Goal: Task Accomplishment & Management: Use online tool/utility

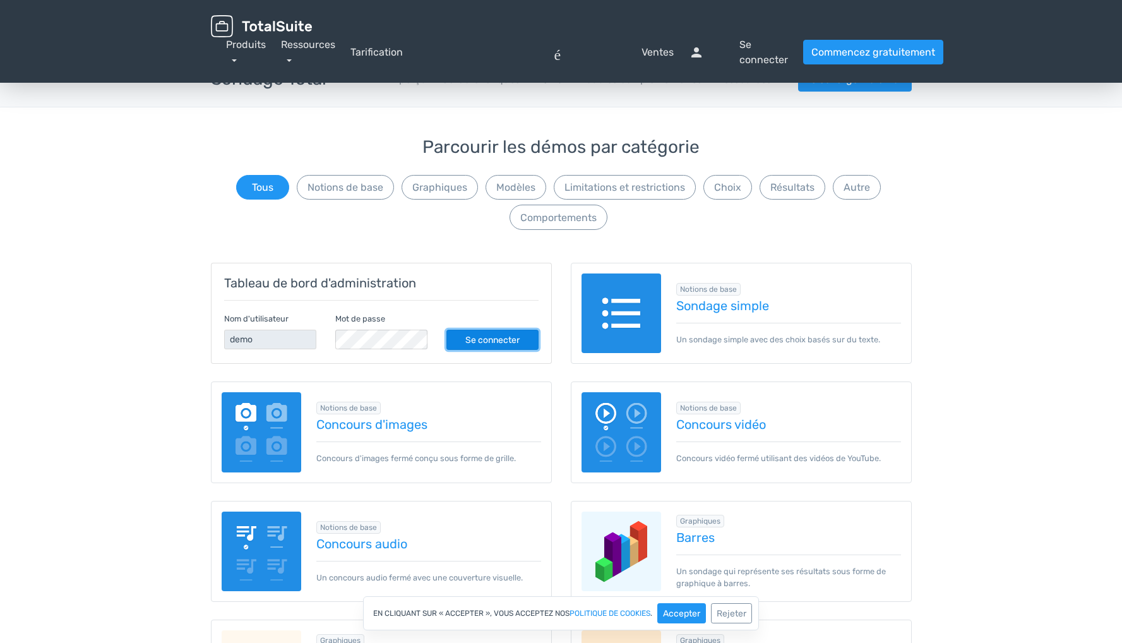
click at [504, 342] on font "Se connecter" at bounding box center [492, 340] width 54 height 11
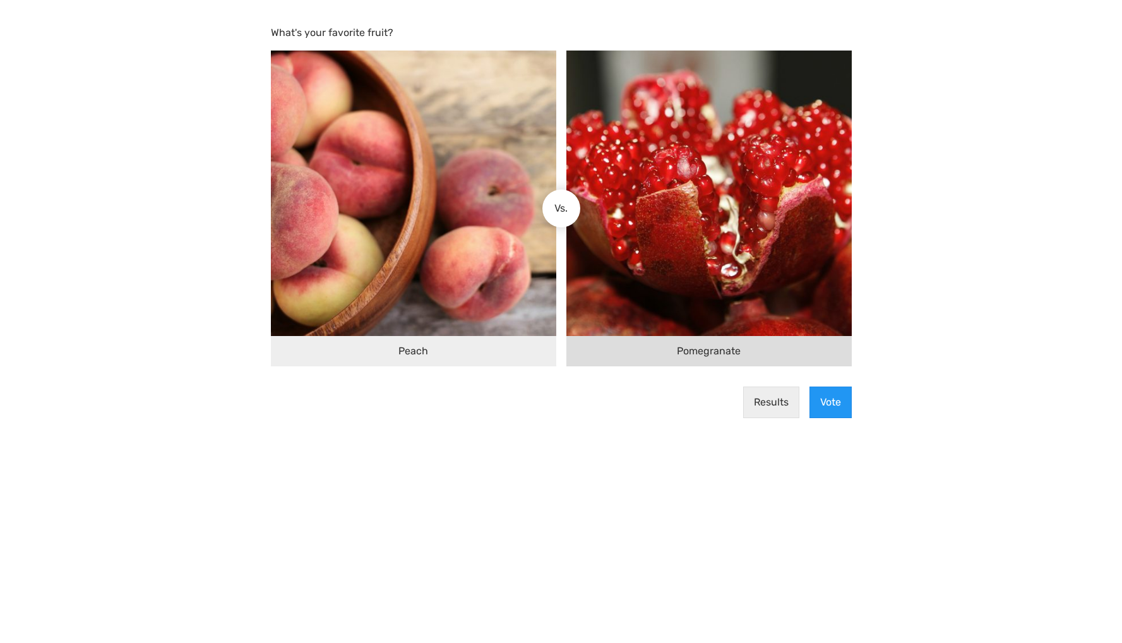
click at [631, 306] on img at bounding box center [709, 193] width 285 height 285
click at [572, 208] on input "Pomegranate" at bounding box center [572, 208] width 0 height 0
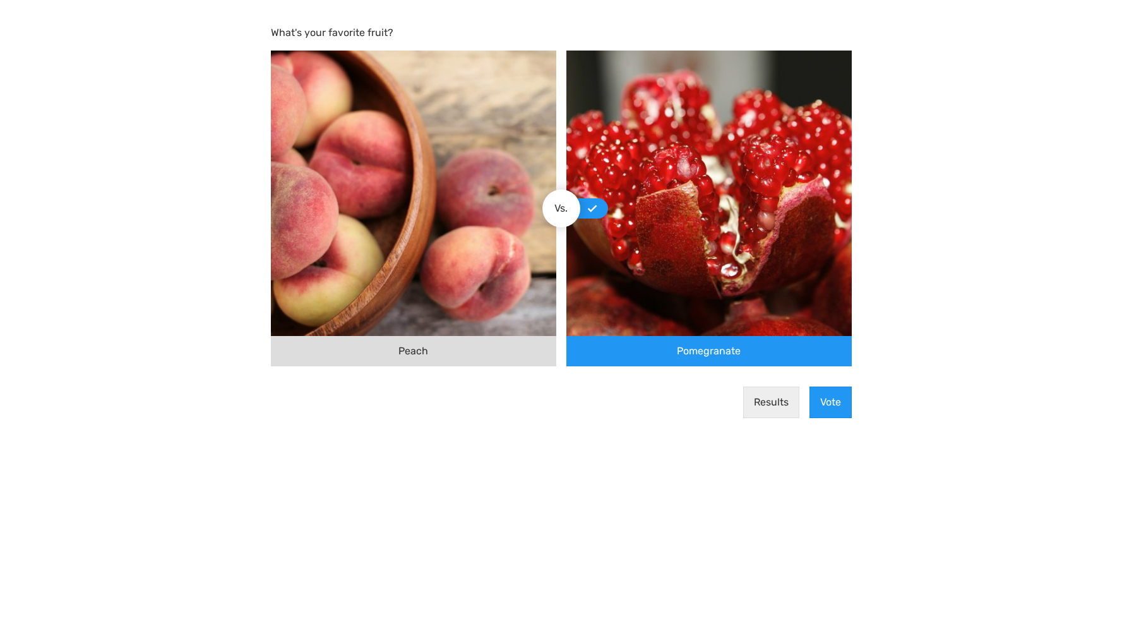
click at [435, 305] on img at bounding box center [413, 193] width 285 height 285
click at [551, 208] on input "Peach" at bounding box center [551, 208] width 0 height 0
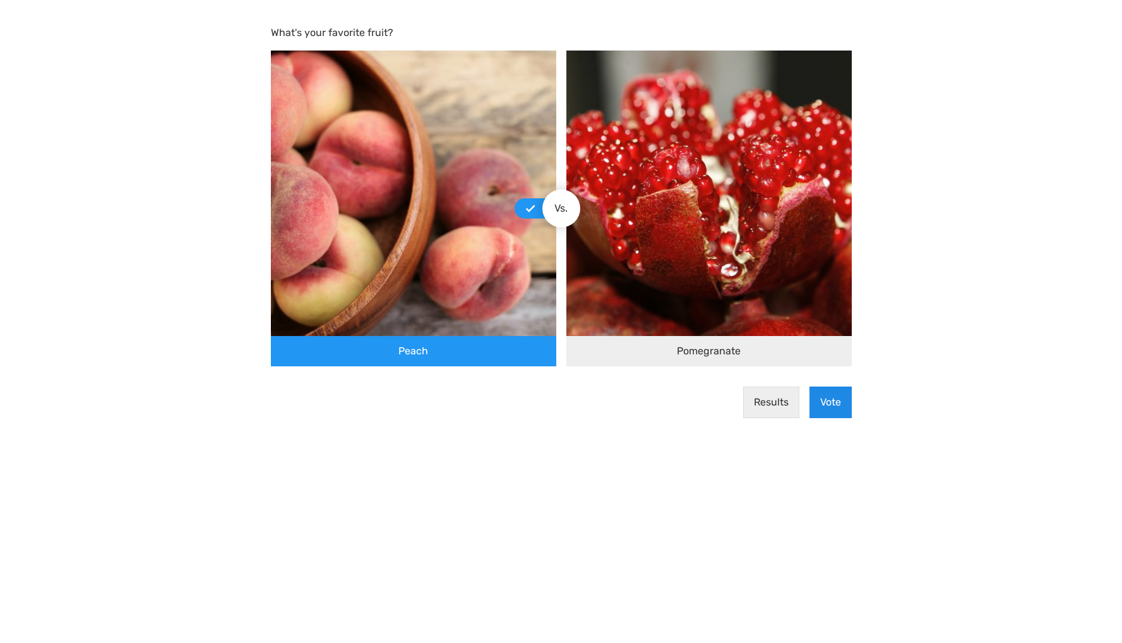
click at [838, 404] on button "Vote" at bounding box center [831, 403] width 42 height 32
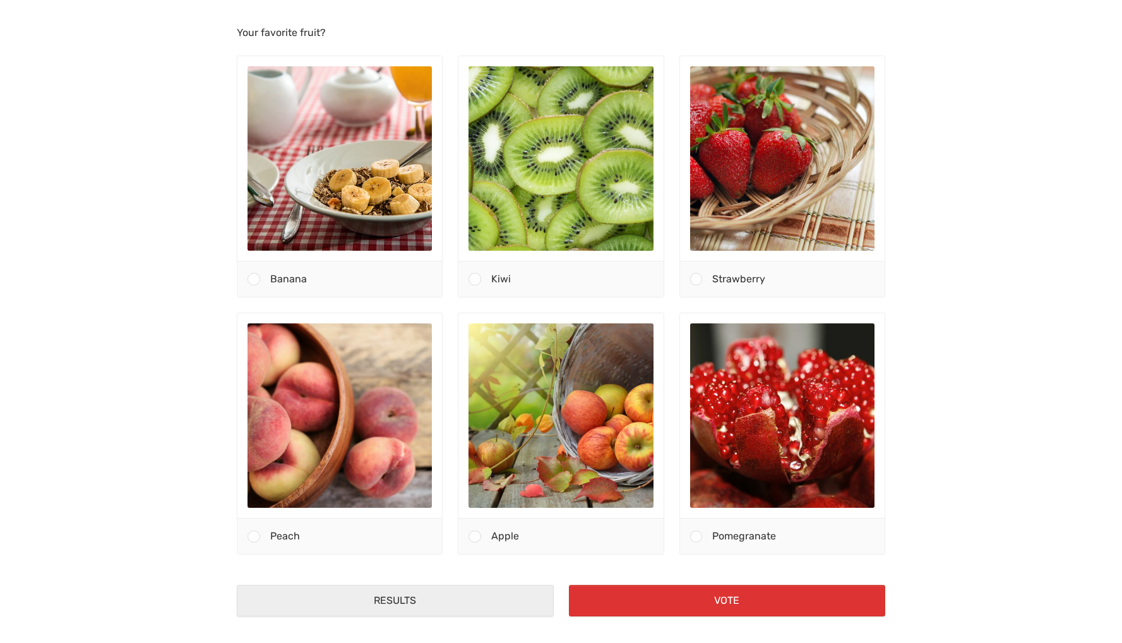
scroll to position [14, 0]
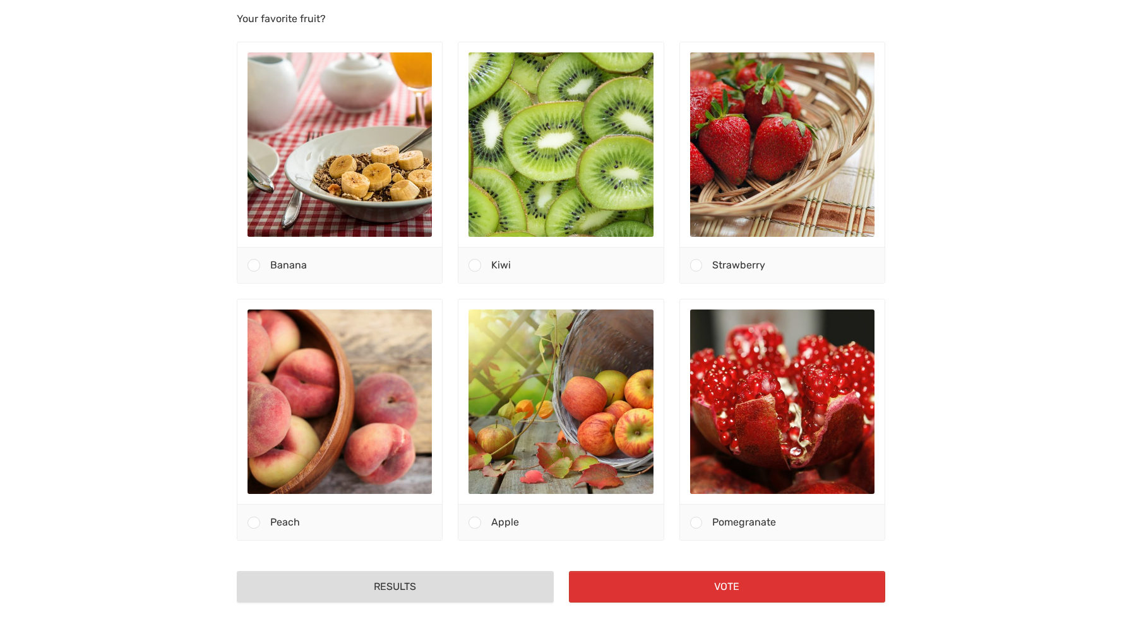
click at [405, 590] on button "Results" at bounding box center [395, 587] width 316 height 32
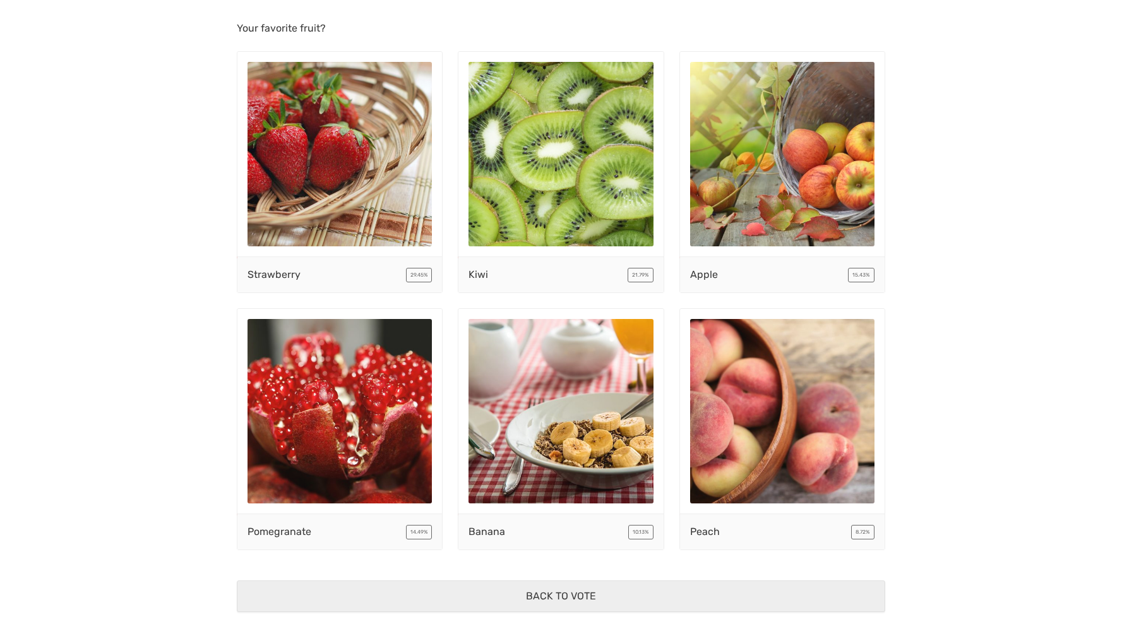
scroll to position [0, 0]
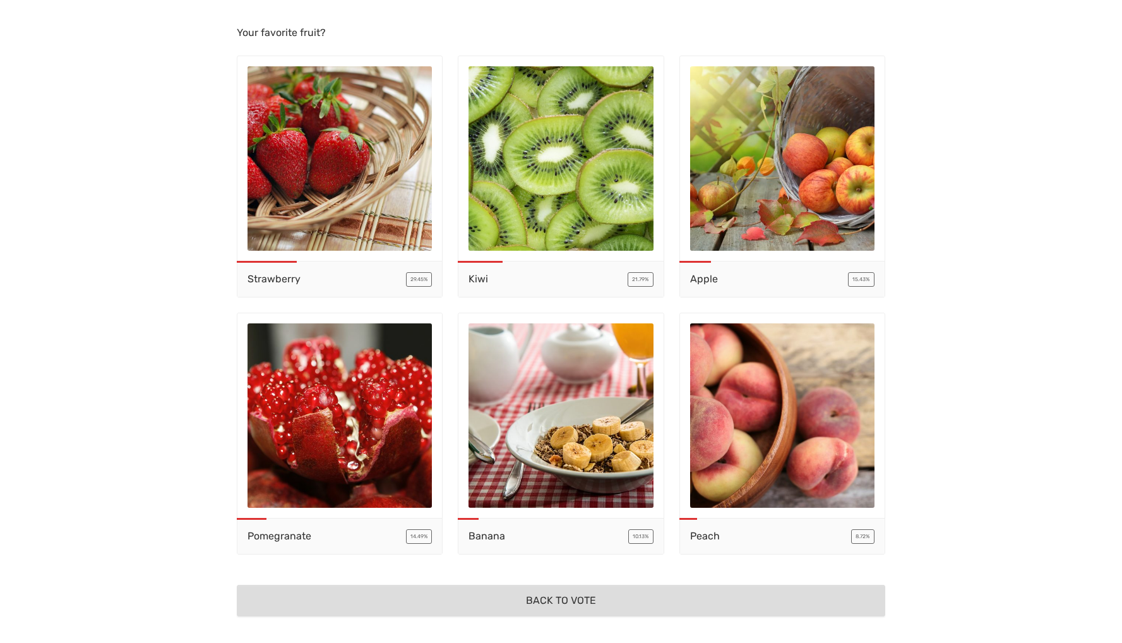
click at [546, 604] on button "Back to vote" at bounding box center [561, 601] width 648 height 32
